Goal: Information Seeking & Learning: Find specific page/section

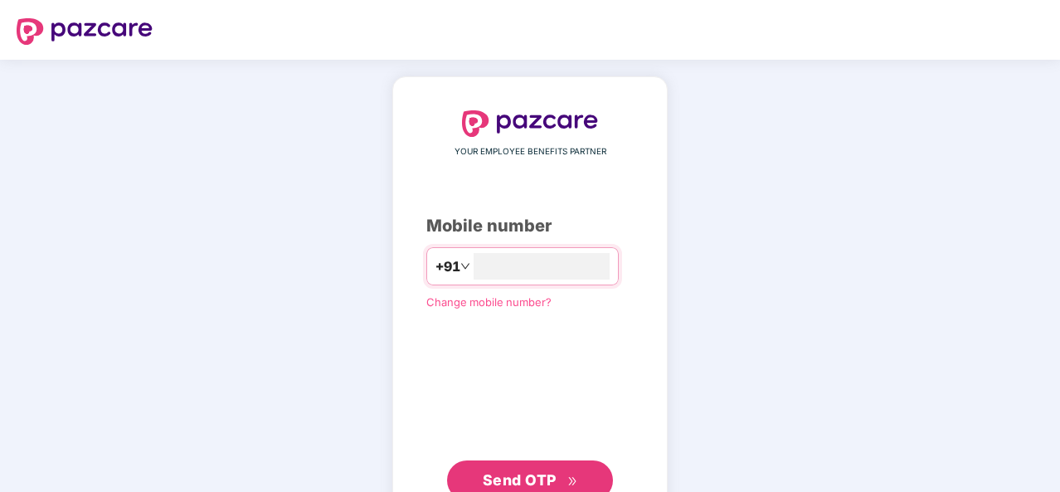
type input "**********"
click at [558, 476] on span "Send OTP" at bounding box center [530, 478] width 95 height 23
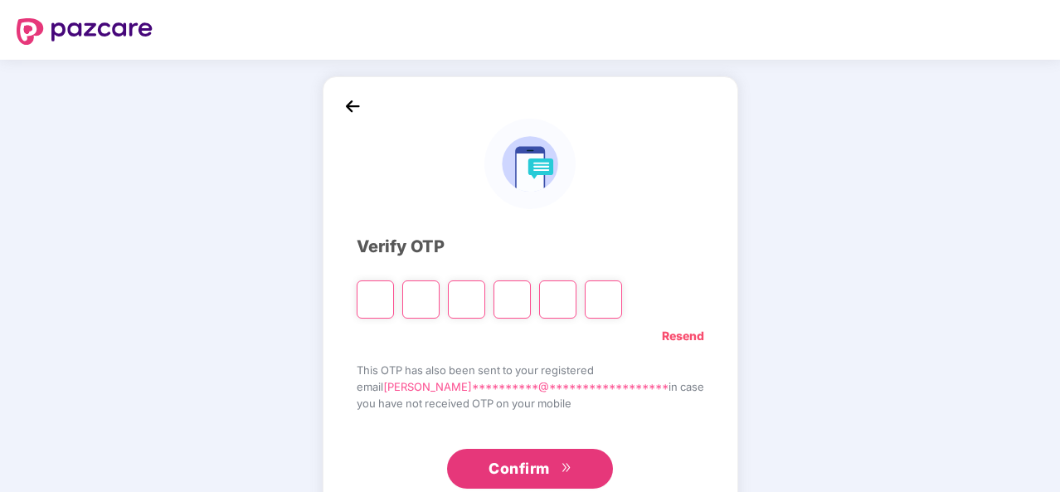
type input "*"
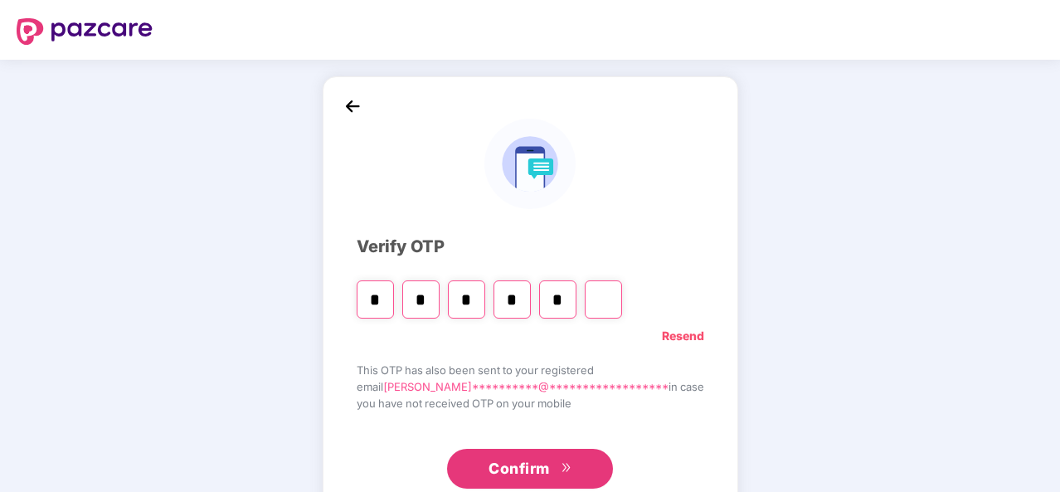
type input "*"
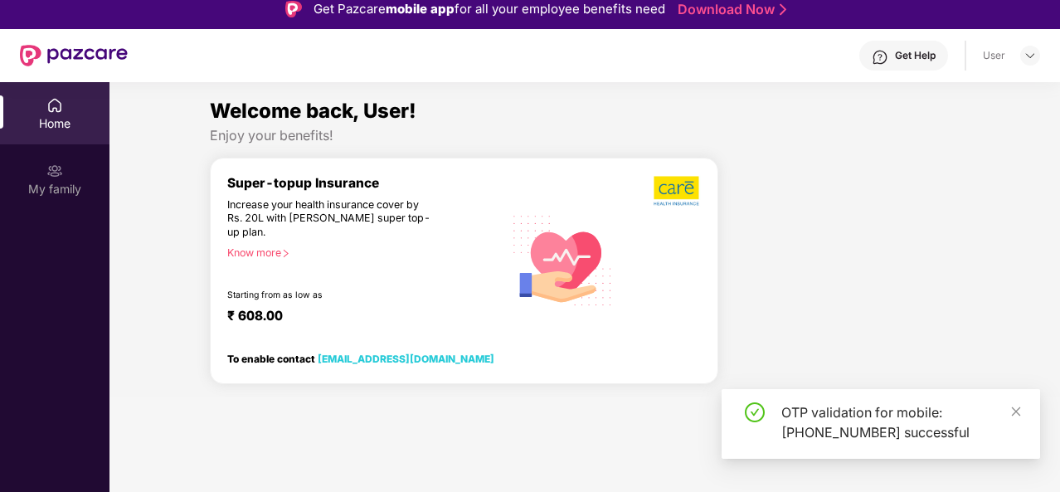
scroll to position [13, 0]
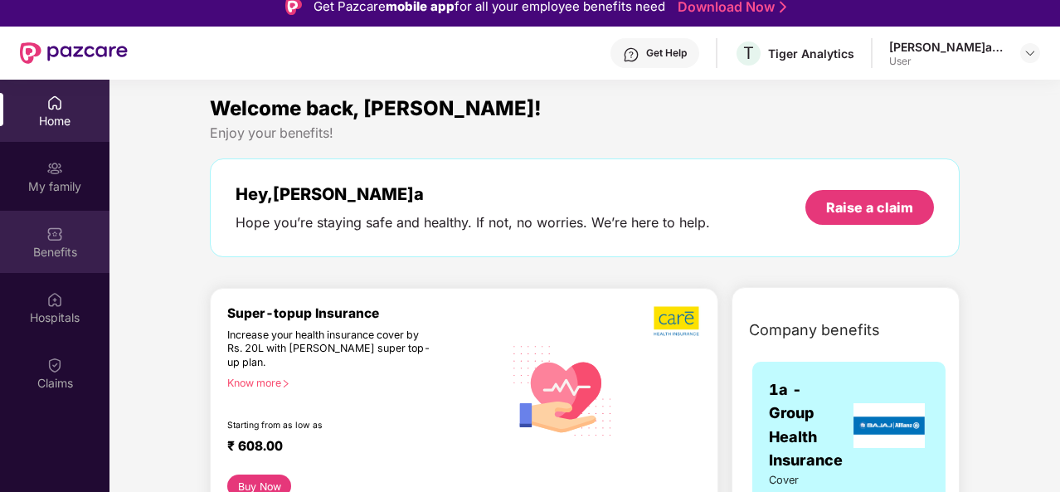
click at [56, 227] on img at bounding box center [54, 234] width 17 height 17
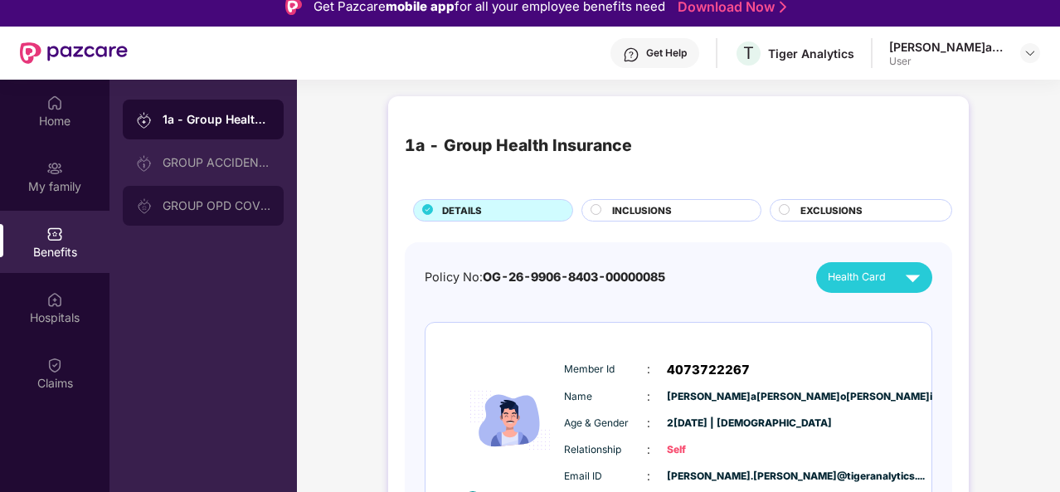
click at [229, 207] on div "GROUP OPD COVER" at bounding box center [217, 205] width 108 height 13
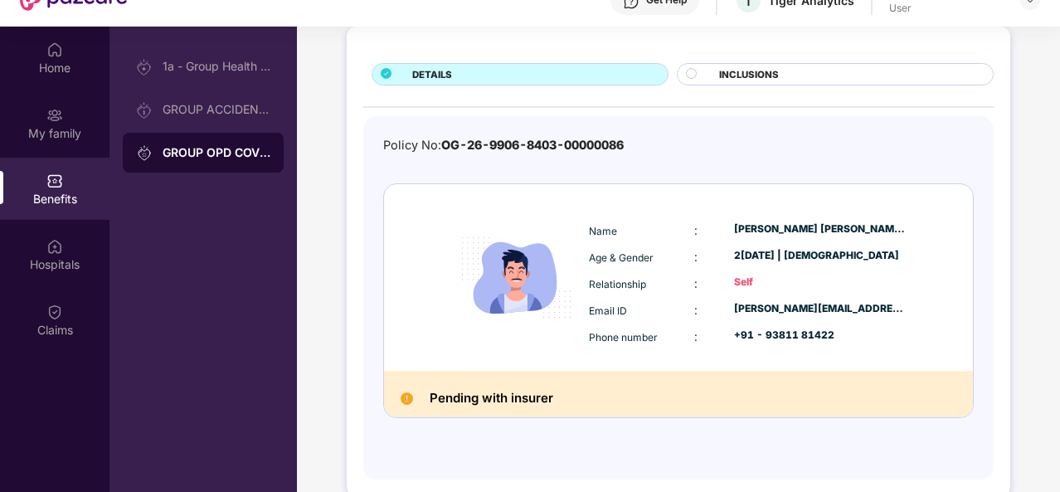
scroll to position [93, 0]
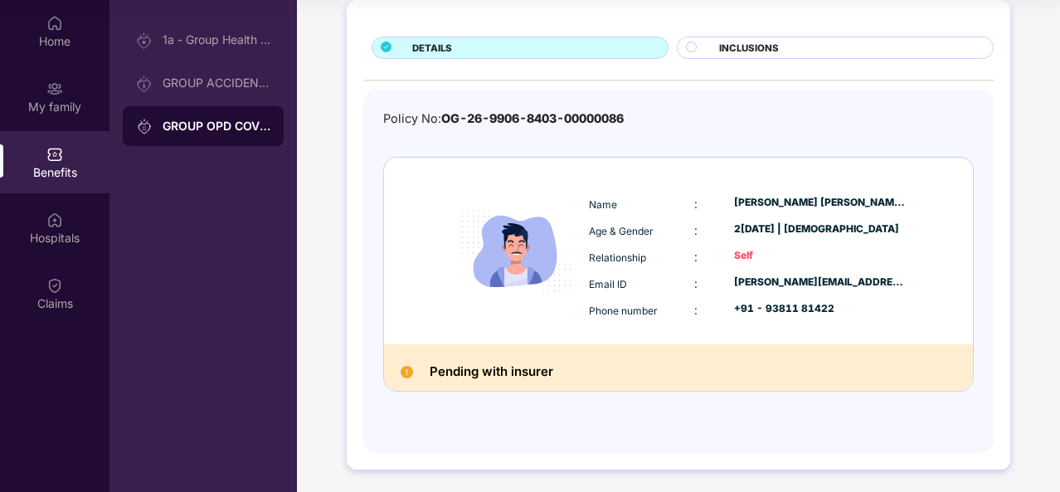
click at [521, 363] on h2 "Pending with insurer" at bounding box center [492, 372] width 124 height 22
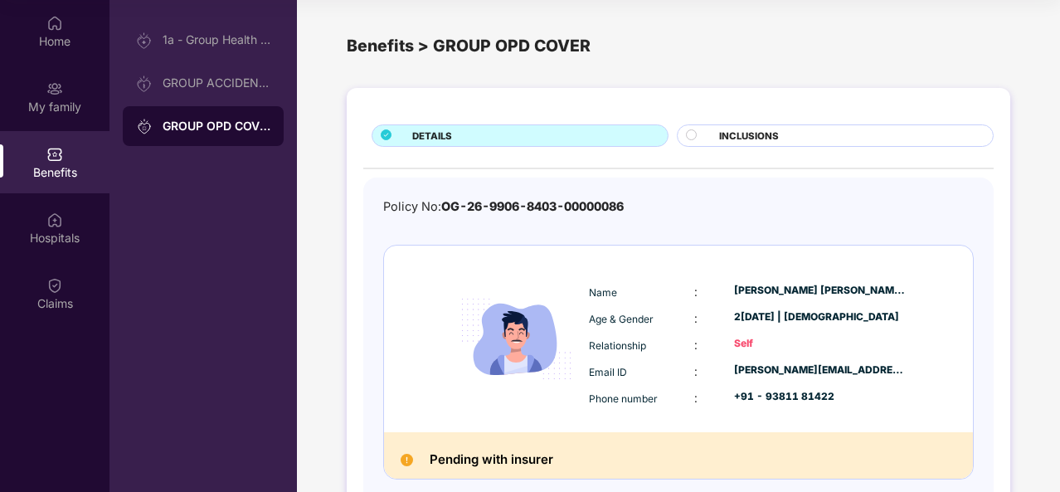
click at [690, 139] on circle at bounding box center [692, 134] width 10 height 10
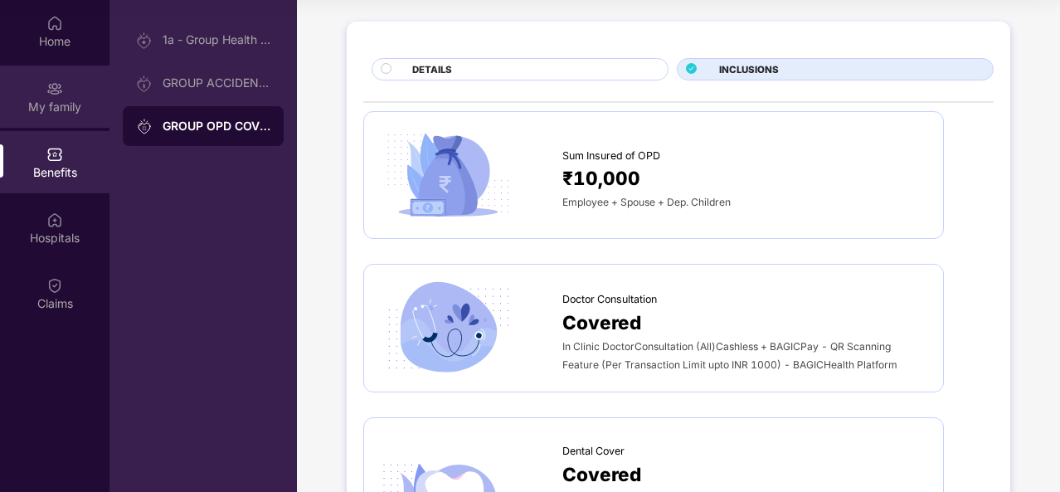
scroll to position [61, 0]
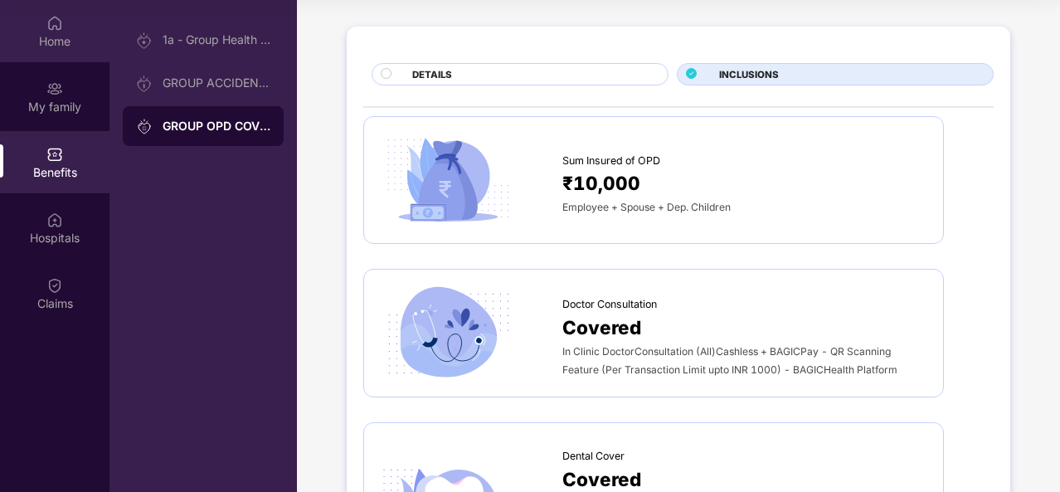
click at [51, 29] on img at bounding box center [54, 23] width 17 height 17
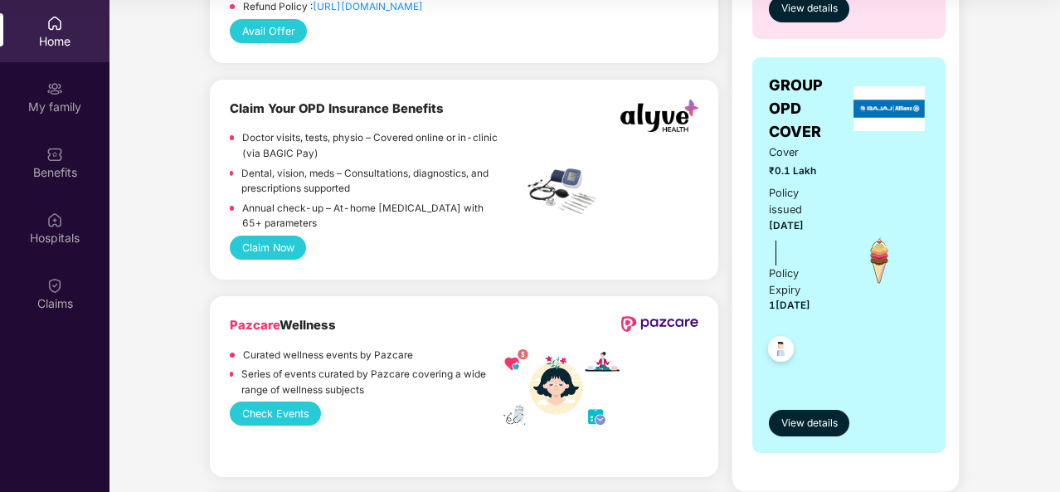
scroll to position [1082, 0]
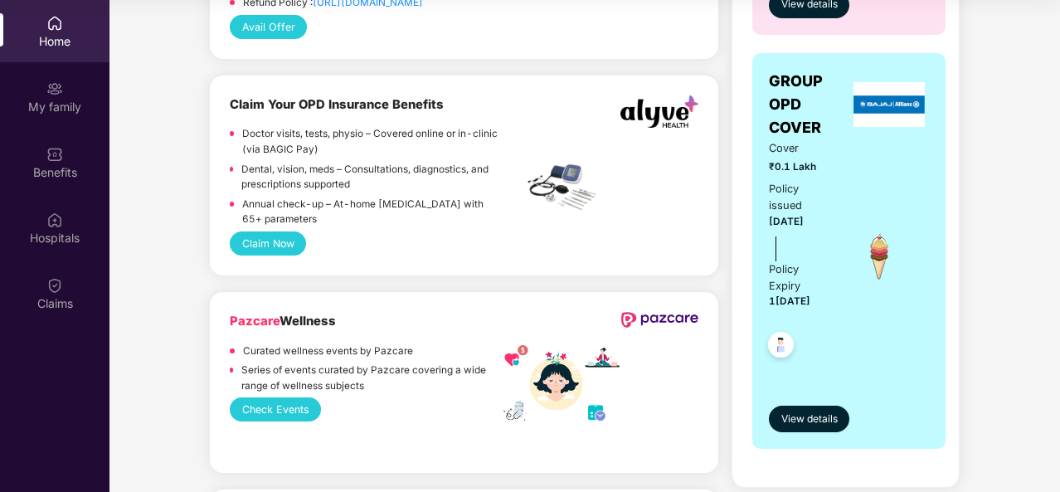
click at [814, 433] on div "GROUP OPD COVER Cover ₹0.1 Lakh Policy issued 1[DATE] Policy Expiry 1[DATE] Vie…" at bounding box center [849, 251] width 193 height 397
click at [808, 421] on span "View details" at bounding box center [810, 420] width 56 height 16
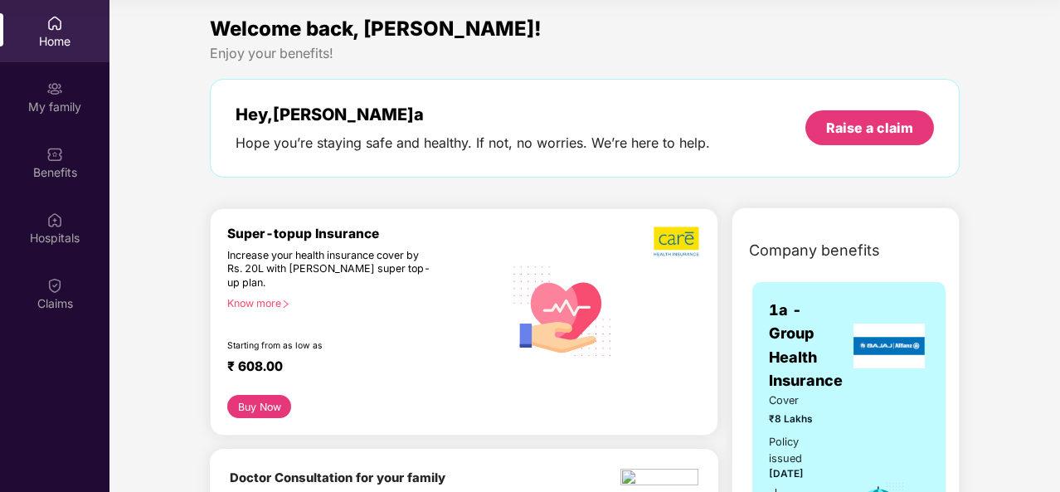
click at [808, 421] on main "Welcome back, [PERSON_NAME]! Enjoy your benefits! Hey, [PERSON_NAME] Hope you’r…" at bounding box center [585, 246] width 951 height 492
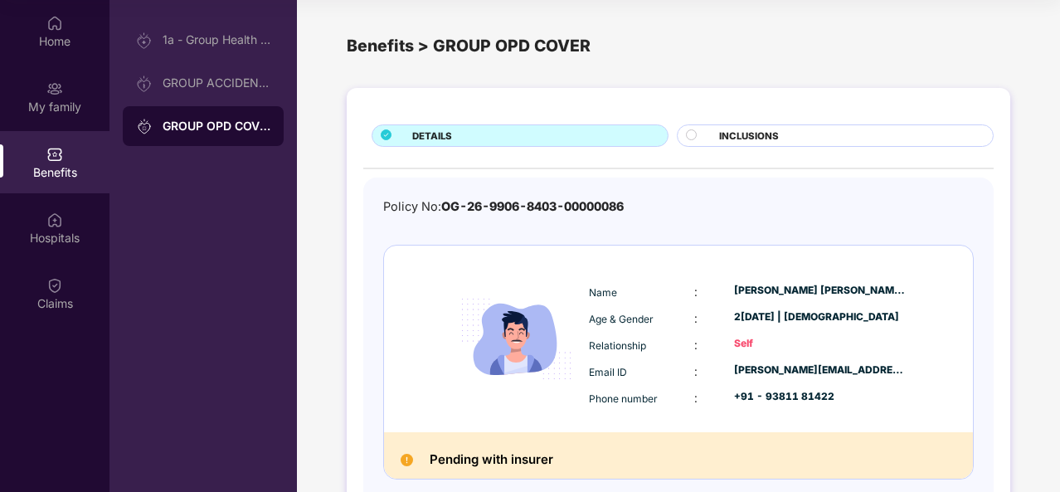
scroll to position [88, 0]
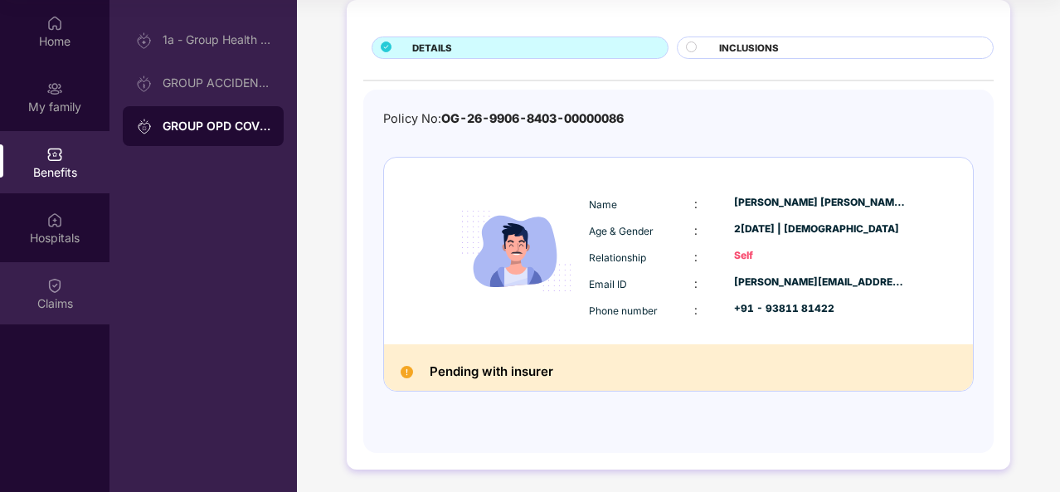
click at [55, 286] on img at bounding box center [54, 285] width 17 height 17
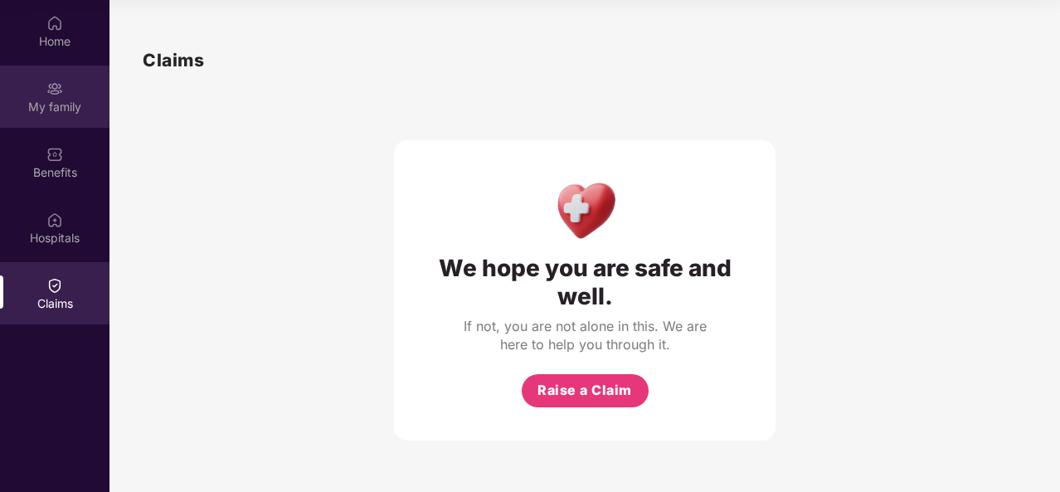
click at [63, 105] on div "My family" at bounding box center [55, 107] width 110 height 17
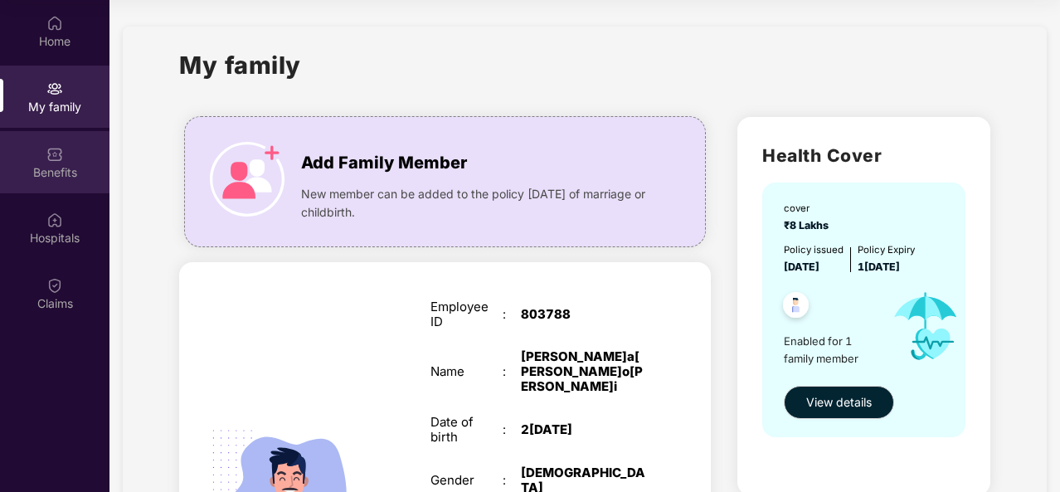
click at [56, 170] on div "Benefits" at bounding box center [55, 172] width 110 height 17
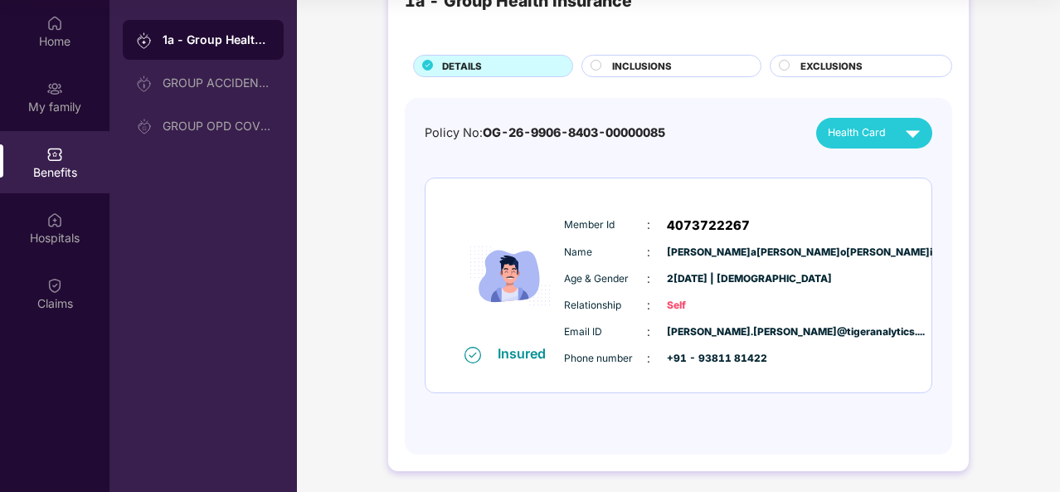
scroll to position [67, 0]
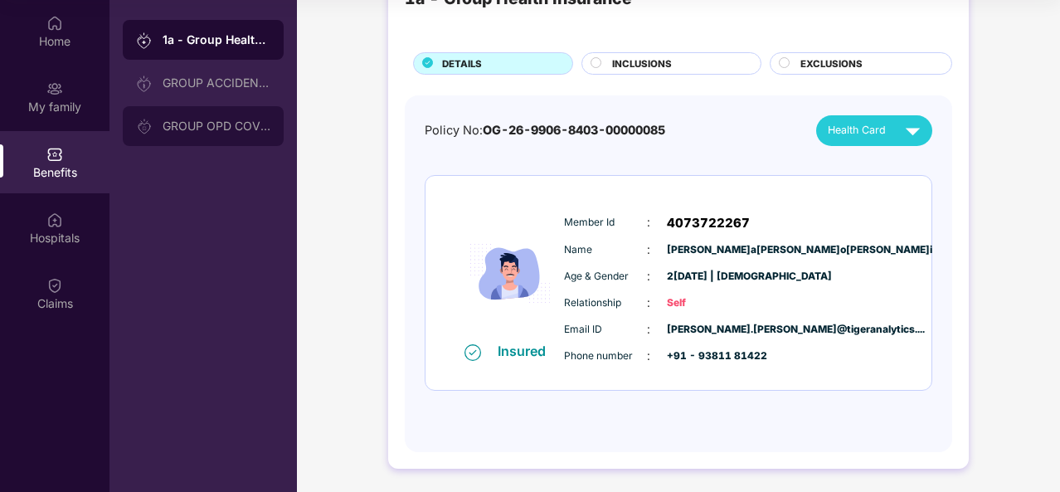
click at [226, 121] on div "GROUP OPD COVER" at bounding box center [217, 125] width 108 height 13
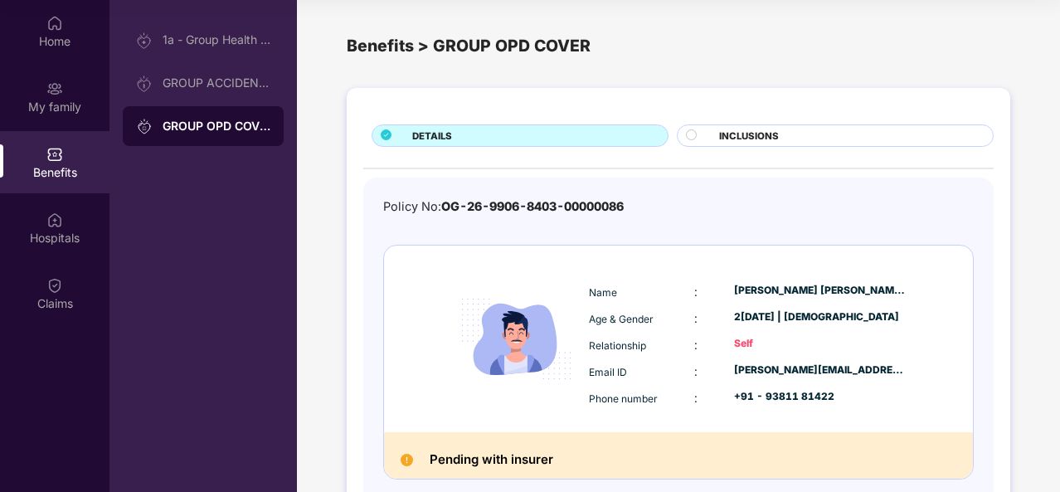
scroll to position [88, 0]
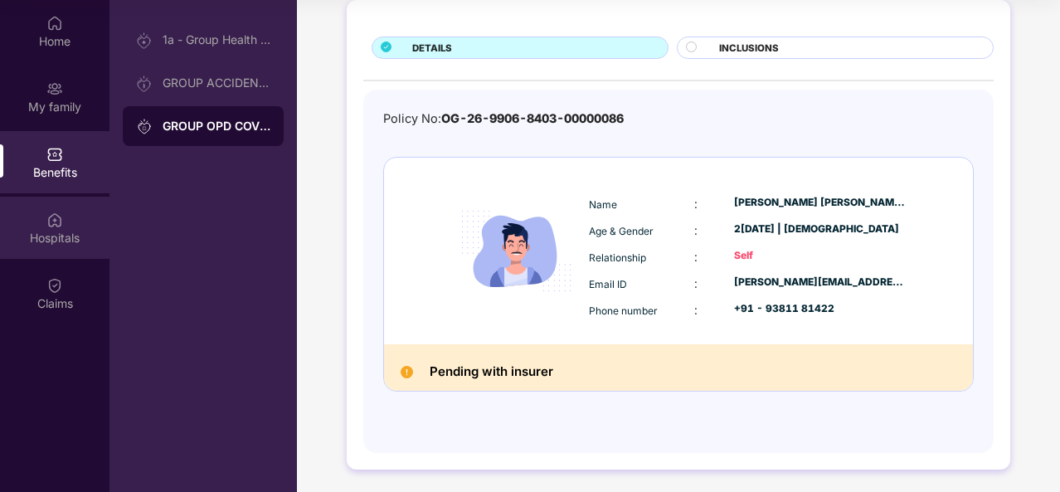
click at [65, 240] on div "Hospitals" at bounding box center [55, 238] width 110 height 17
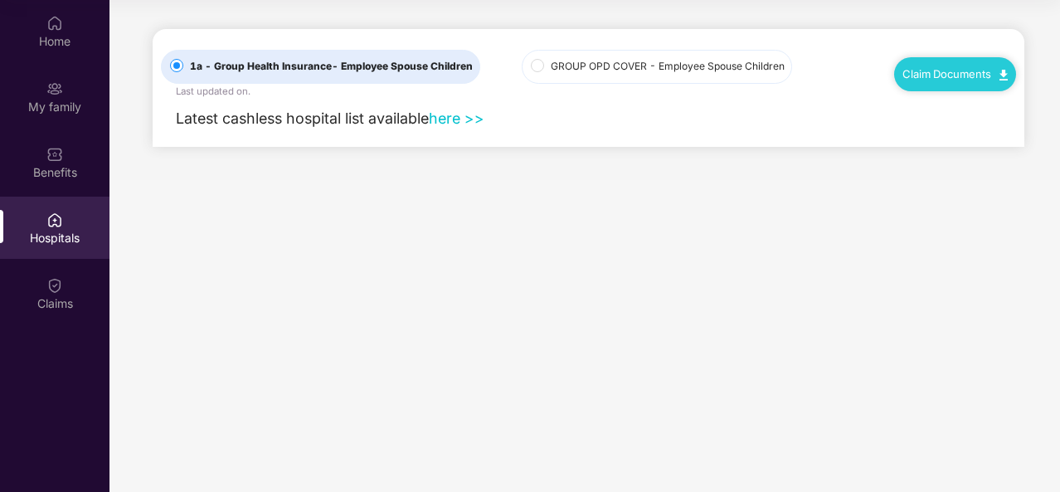
click at [598, 71] on span "GROUP OPD COVER - Employee Spouse Children" at bounding box center [667, 67] width 247 height 16
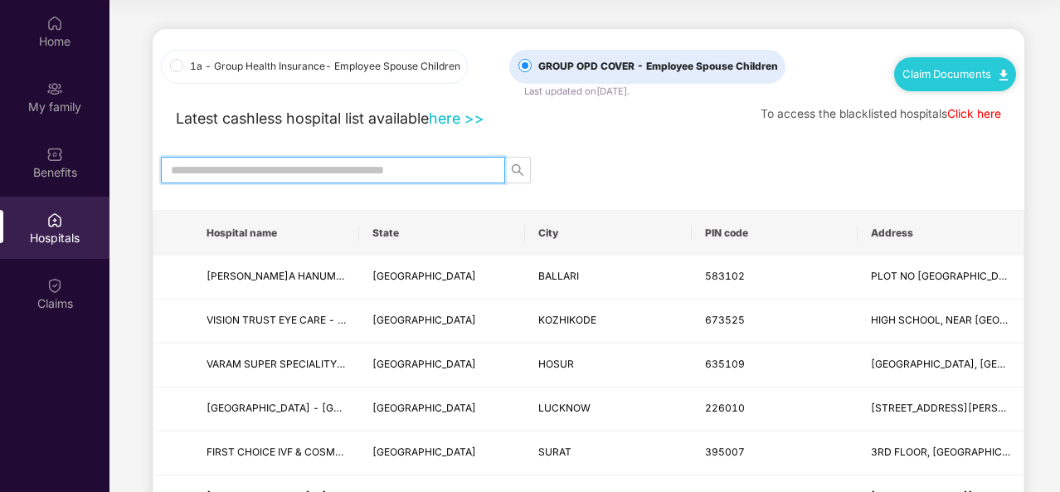
click at [332, 173] on input "text" at bounding box center [326, 170] width 311 height 18
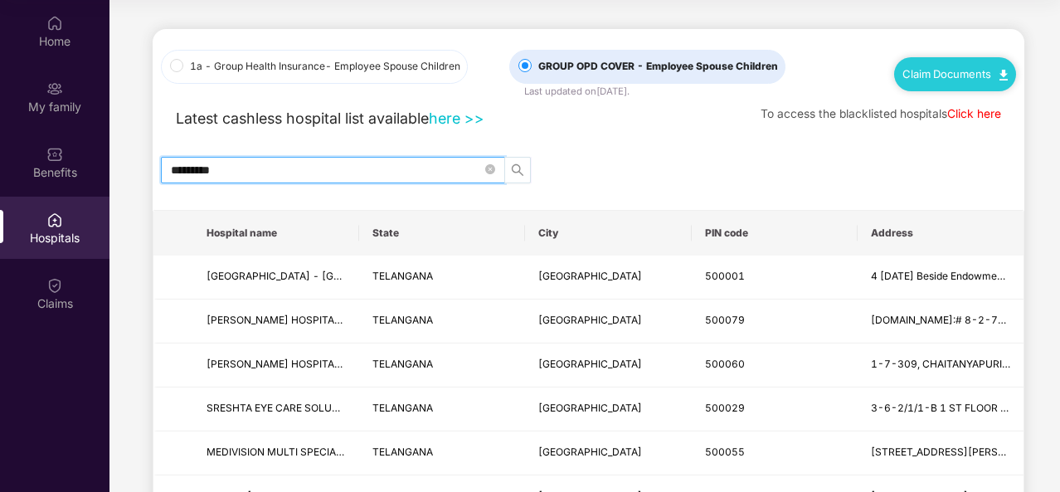
click at [514, 173] on icon "search" at bounding box center [517, 169] width 13 height 13
type input "*"
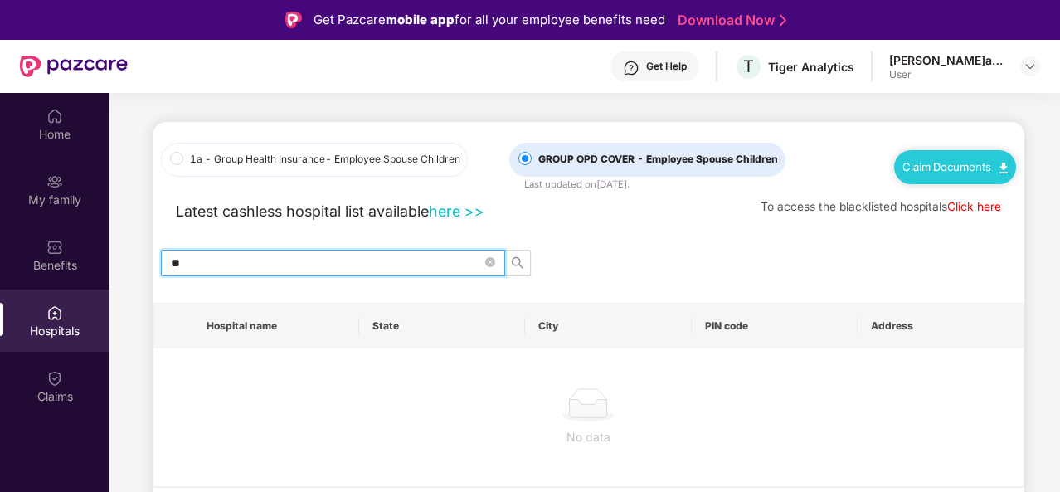
type input "*"
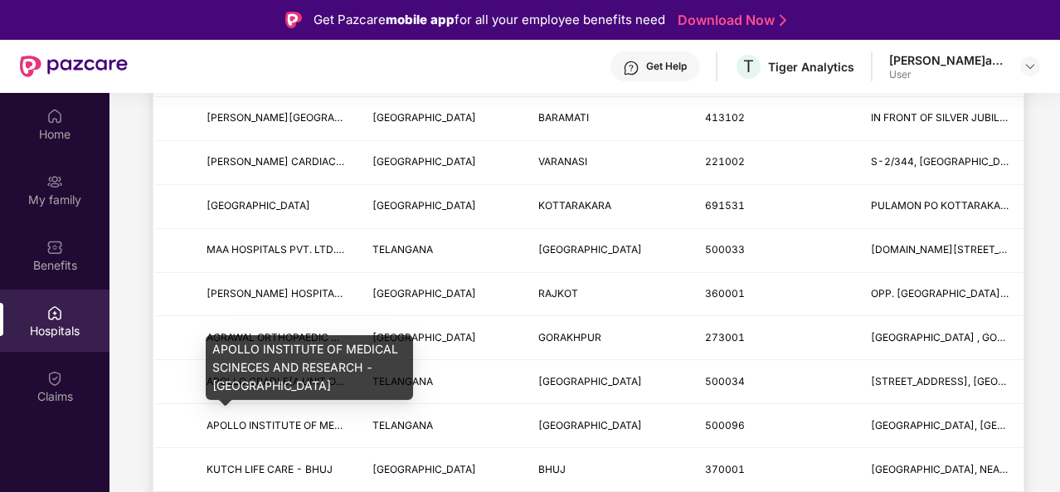
scroll to position [428, 0]
type input "***"
click at [333, 419] on span "APOLLO INSTITUTE OF MEDICAL SCINECES AND RESEARCH - [GEOGRAPHIC_DATA]" at bounding box center [409, 424] width 405 height 12
click at [299, 418] on span "APOLLO INSTITUTE OF MEDICAL SCINECES AND RESEARCH - [GEOGRAPHIC_DATA]" at bounding box center [409, 424] width 405 height 12
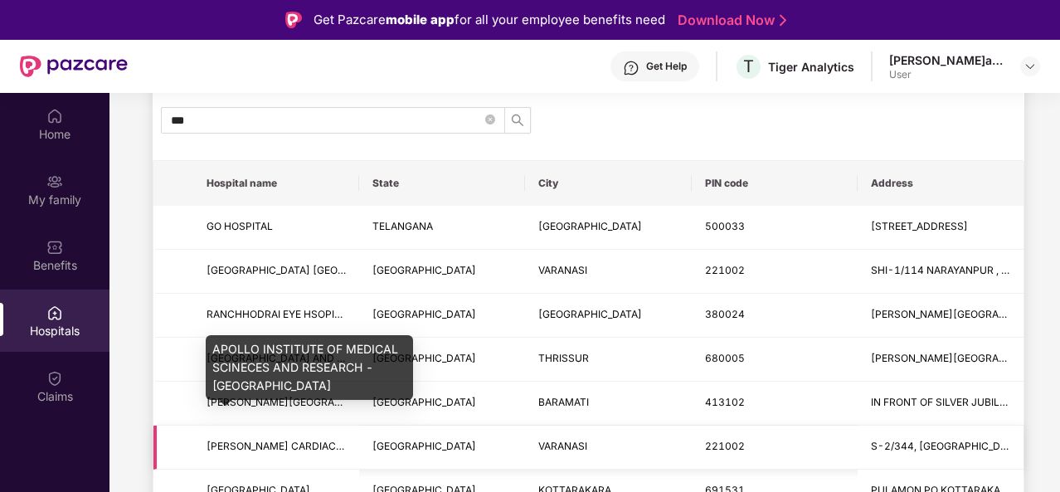
scroll to position [139, 0]
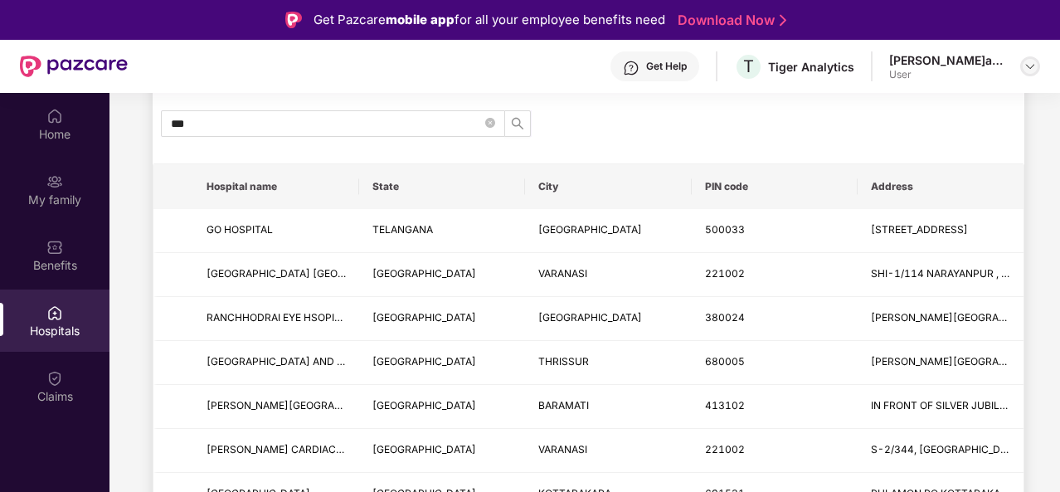
drag, startPoint x: 1044, startPoint y: 84, endPoint x: 1032, endPoint y: 70, distance: 18.3
click at [1032, 70] on header "Get Help T Tiger Analytics[PERSON_NAME]a[PERSON_NAME]o[PERSON_NAME]i User" at bounding box center [530, 66] width 1060 height 53
click at [1032, 70] on img at bounding box center [1030, 66] width 13 height 13
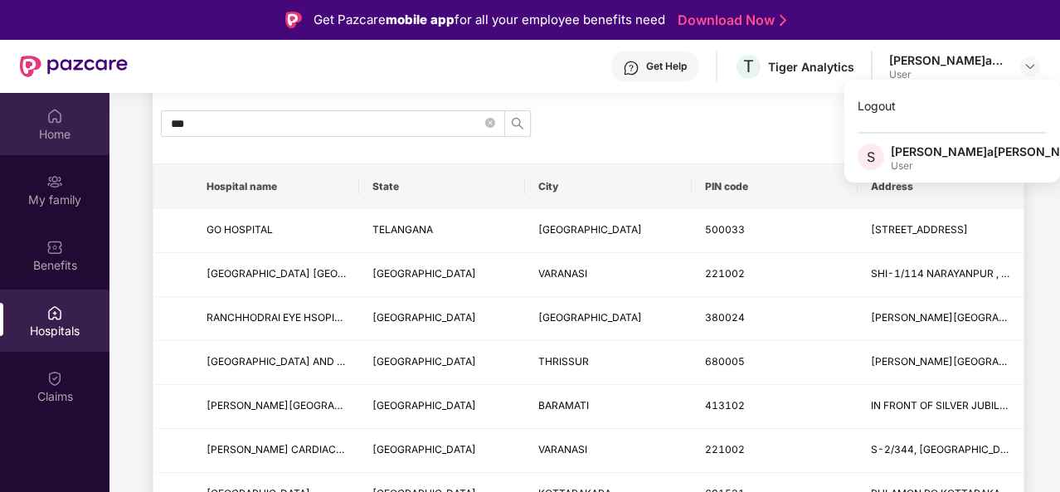
click at [48, 139] on div "Home" at bounding box center [55, 134] width 110 height 17
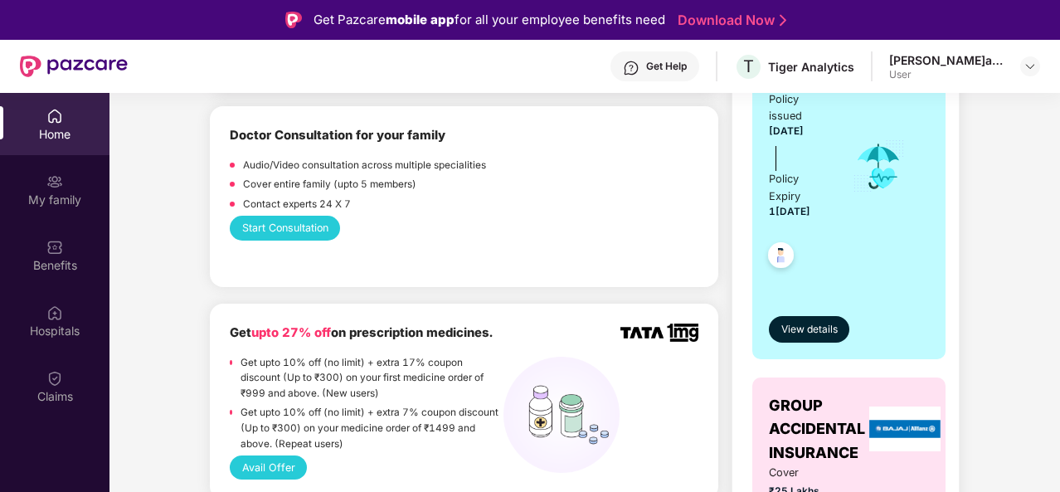
scroll to position [437, 0]
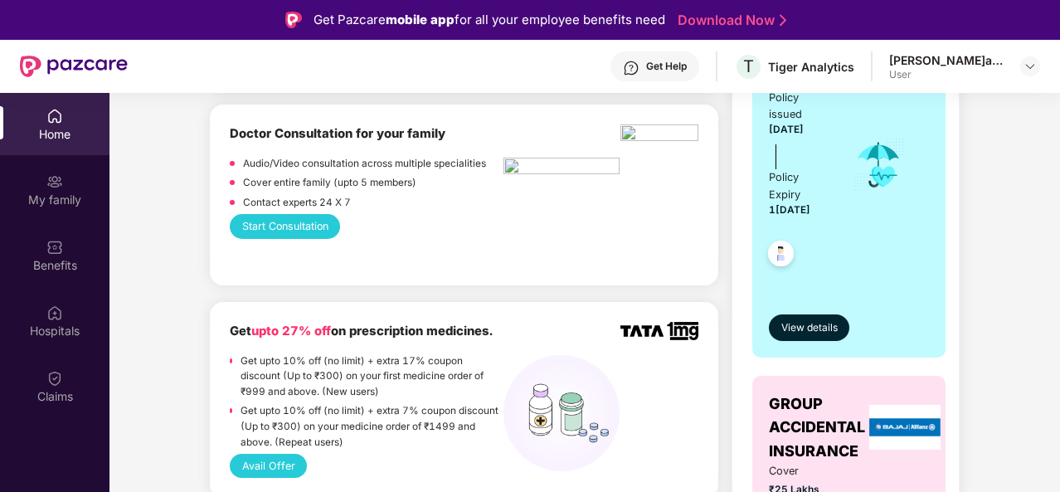
click at [275, 220] on button "Start Consultation" at bounding box center [285, 226] width 110 height 24
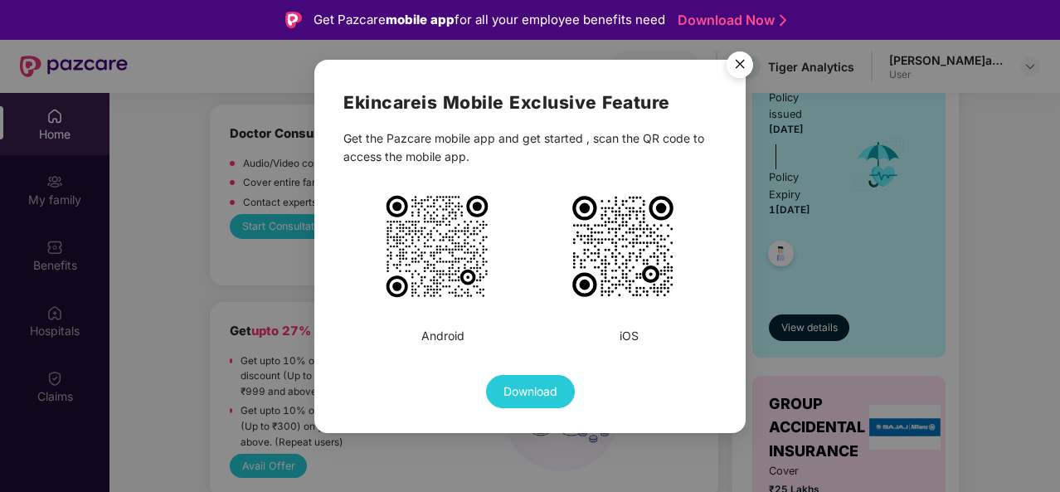
click at [742, 70] on img "Close" at bounding box center [740, 67] width 46 height 46
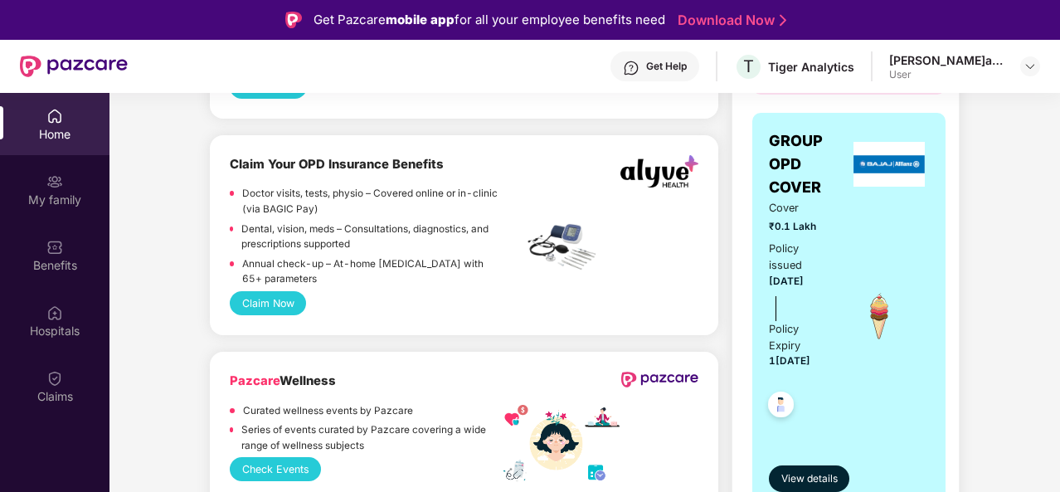
scroll to position [1116, 0]
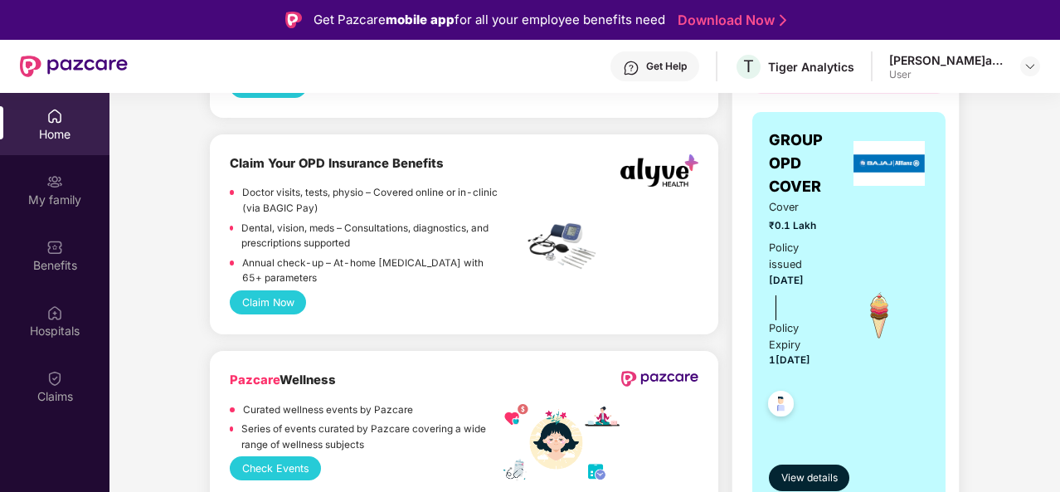
click at [272, 307] on button "Claim Now" at bounding box center [268, 302] width 76 height 24
